Goal: Task Accomplishment & Management: Use online tool/utility

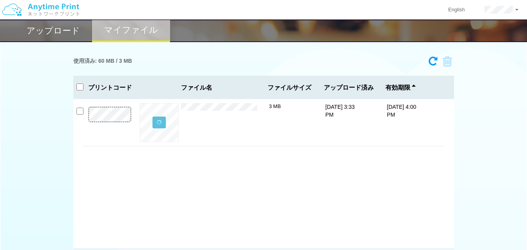
click at [56, 26] on h2 "アップロード" at bounding box center [53, 30] width 53 height 9
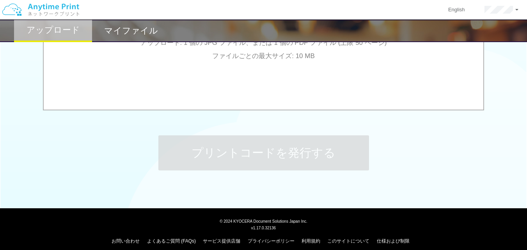
scroll to position [125, 0]
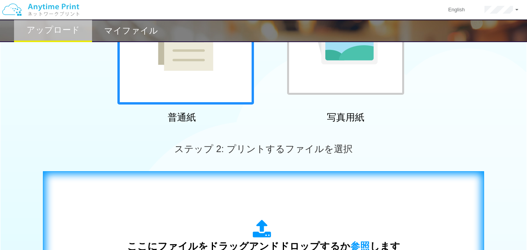
click at [358, 248] on span "参照" at bounding box center [360, 246] width 20 height 11
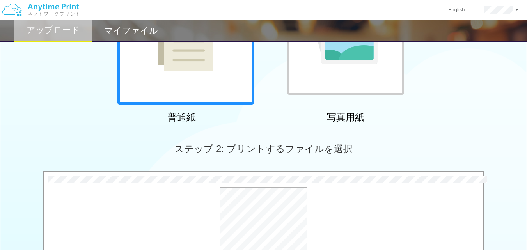
scroll to position [343, 0]
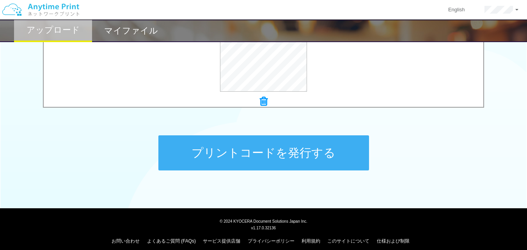
click at [336, 164] on button "プリントコードを発行する" at bounding box center [263, 152] width 211 height 35
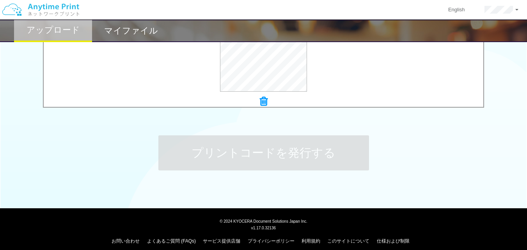
scroll to position [0, 0]
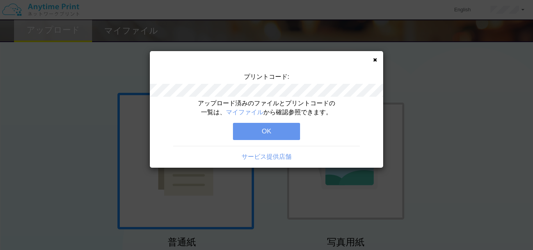
click at [263, 130] on button "OK" at bounding box center [266, 131] width 67 height 17
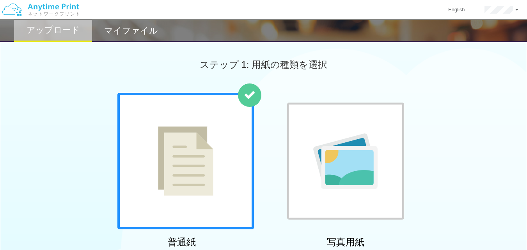
click at [142, 18] on div "English アカウント設定 ログアウト" at bounding box center [263, 10] width 527 height 20
click at [147, 34] on h2 "マイファイル" at bounding box center [131, 30] width 54 height 9
